Goal: Check status: Check status

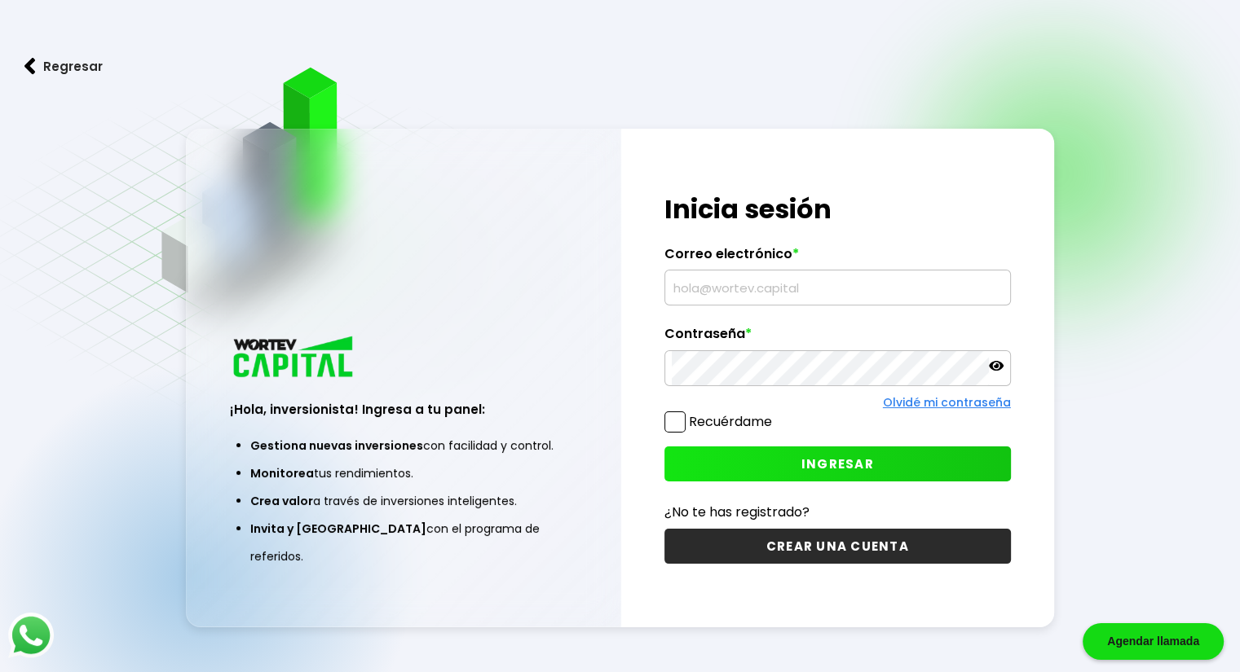
click at [843, 292] on input "text" at bounding box center [838, 288] width 332 height 34
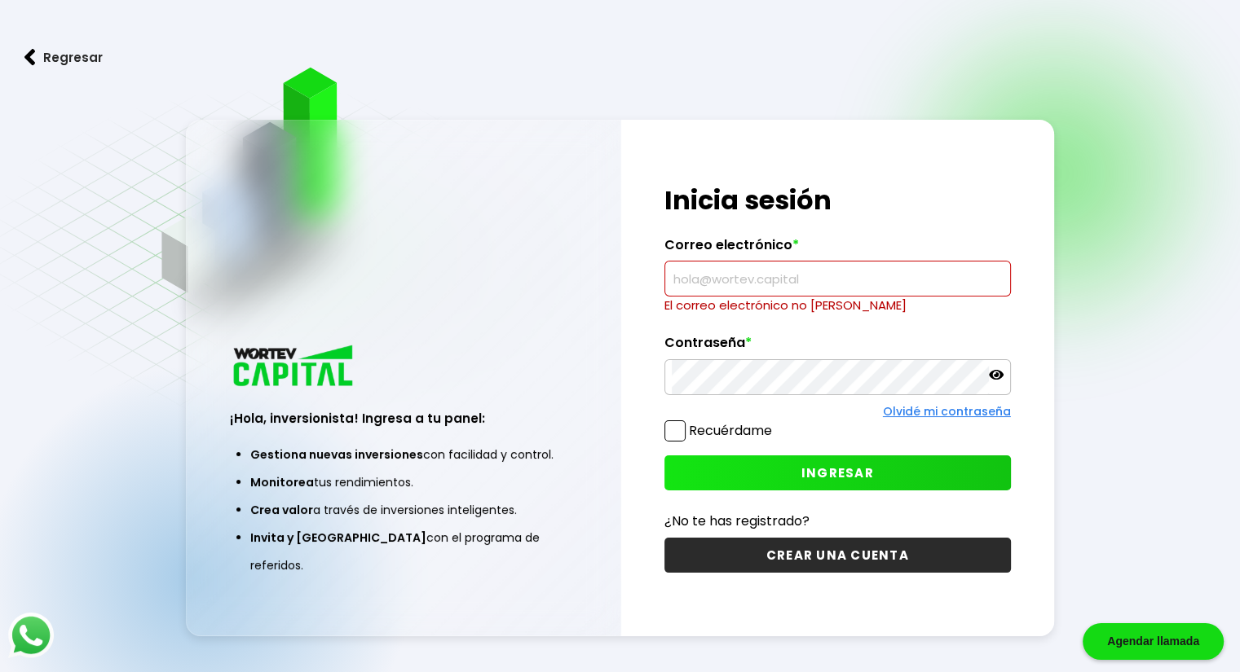
click at [799, 280] on input "text" at bounding box center [838, 279] width 332 height 34
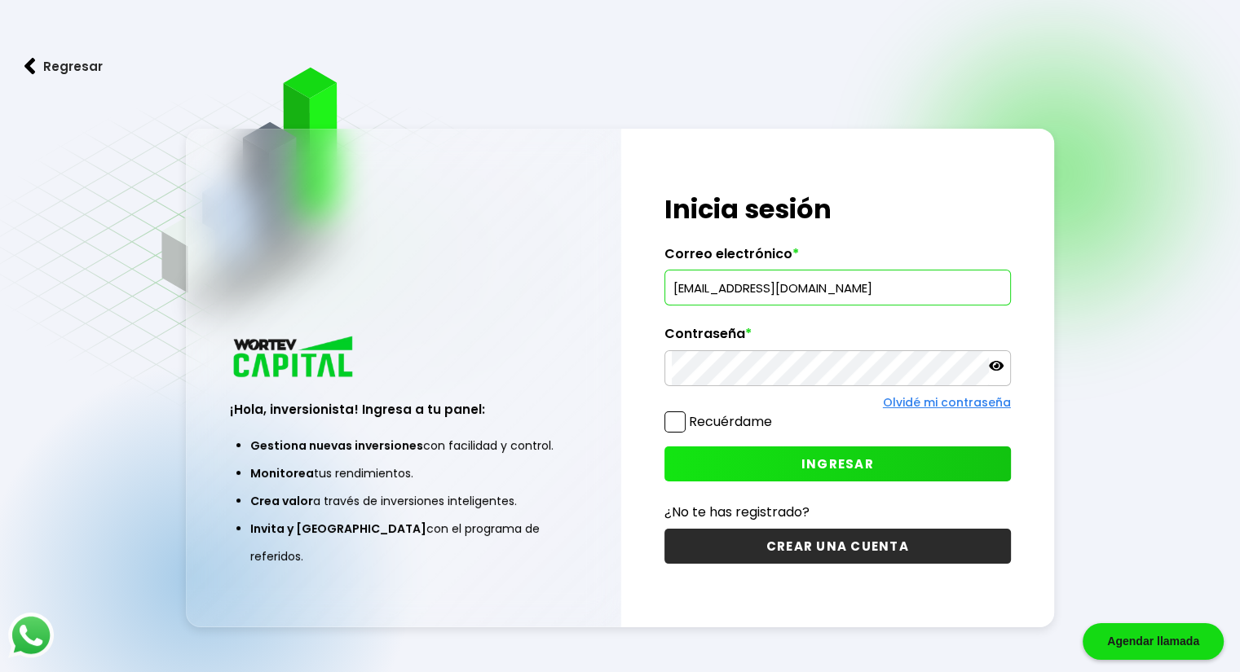
type input "[EMAIL_ADDRESS][DOMAIN_NAME]"
click at [848, 448] on button "INGRESAR" at bounding box center [837, 464] width 346 height 35
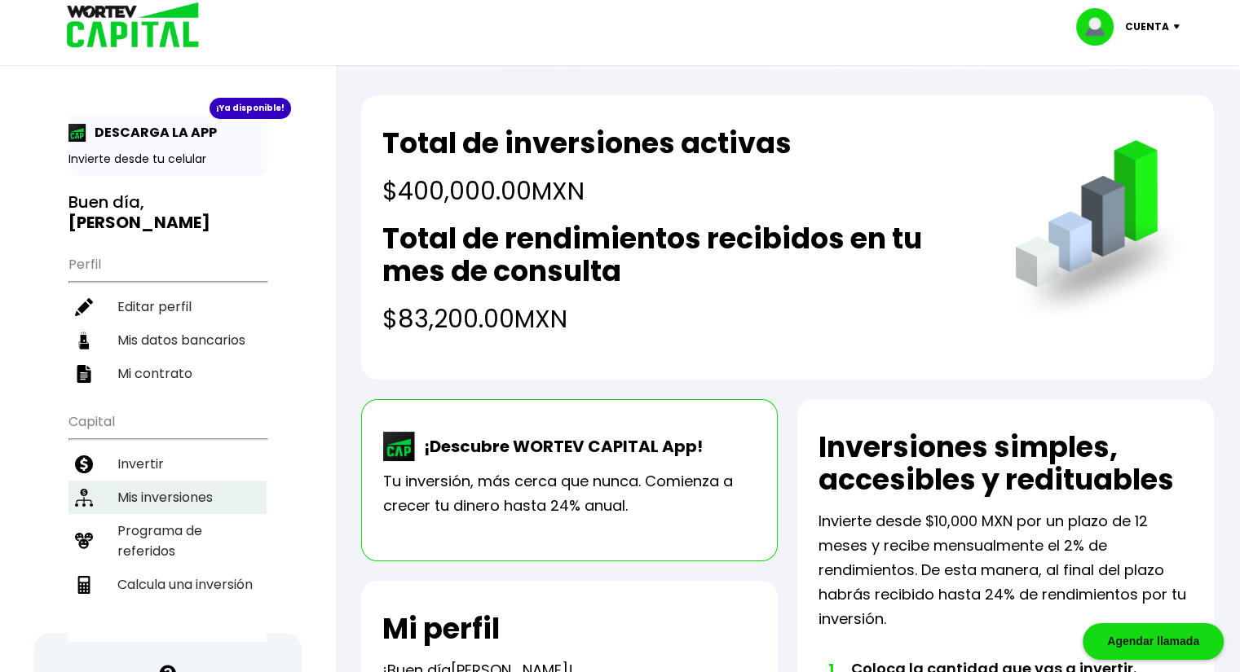
click at [213, 481] on li "Mis inversiones" at bounding box center [167, 497] width 198 height 33
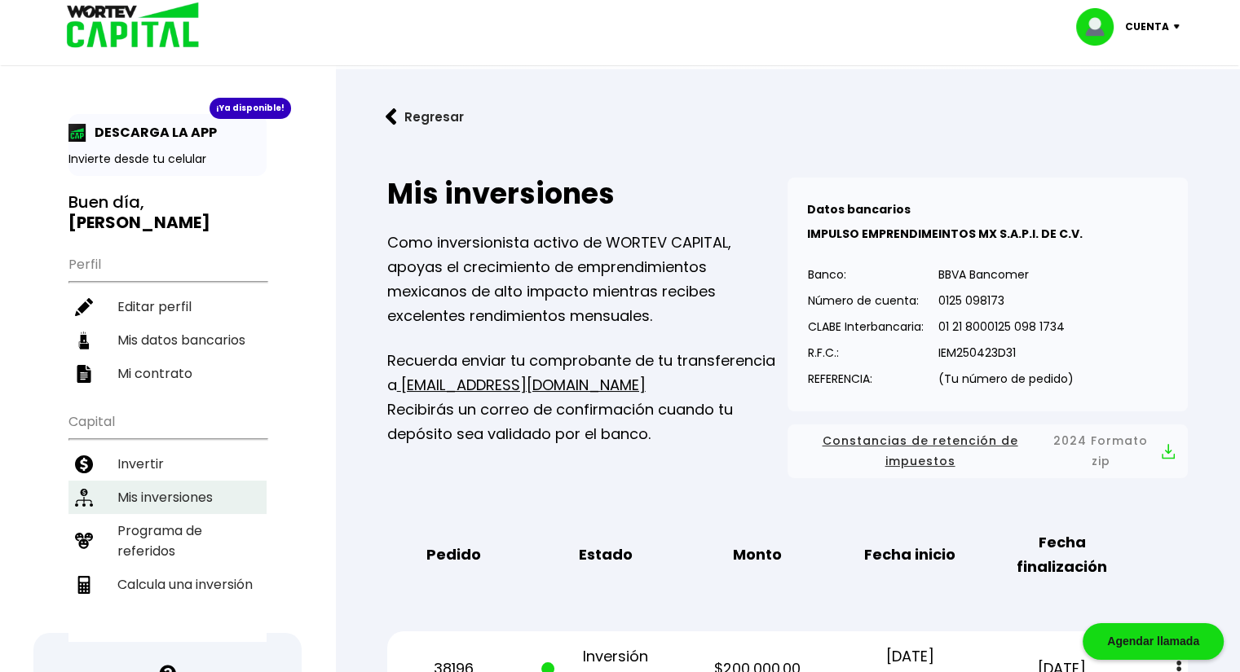
click at [227, 481] on li "Mis inversiones" at bounding box center [167, 497] width 198 height 33
